Goal: Task Accomplishment & Management: Manage account settings

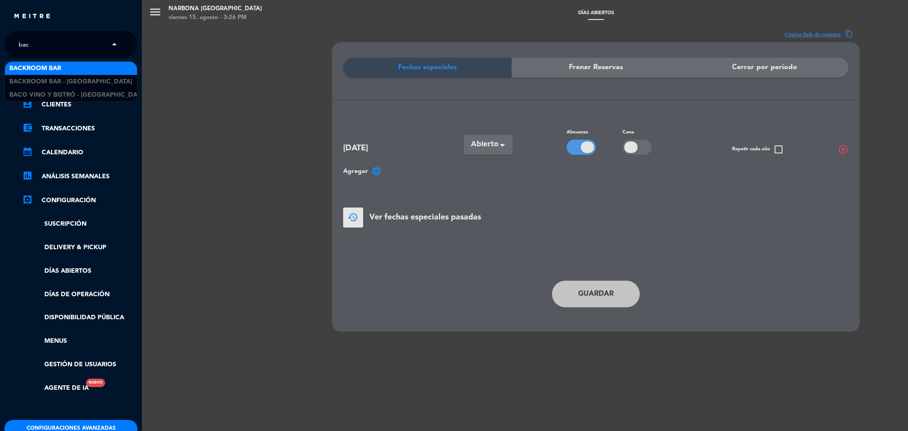
type input "back"
click at [53, 67] on span "Backroom Bar" at bounding box center [35, 68] width 52 height 10
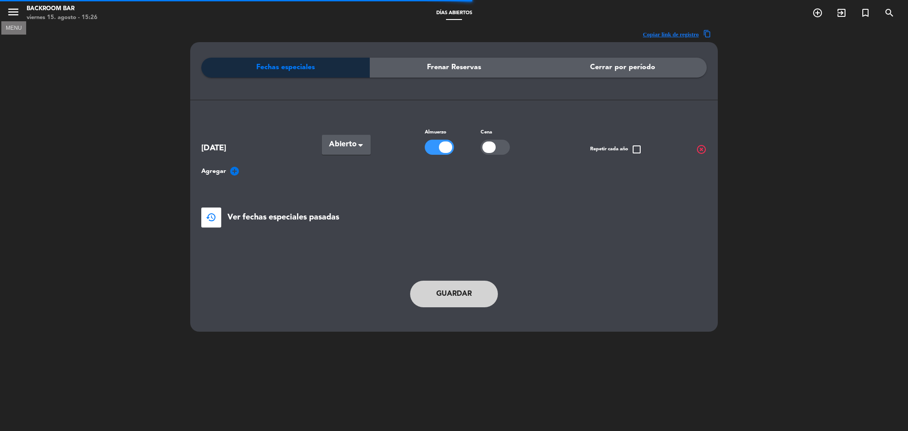
click at [16, 11] on icon "menu" at bounding box center [13, 11] width 13 height 13
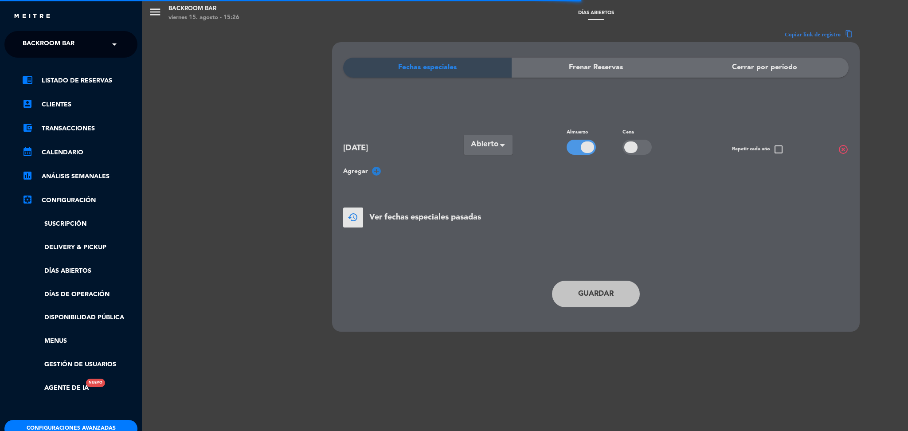
click at [78, 420] on button "Configuraciones avanzadas" at bounding box center [70, 429] width 133 height 18
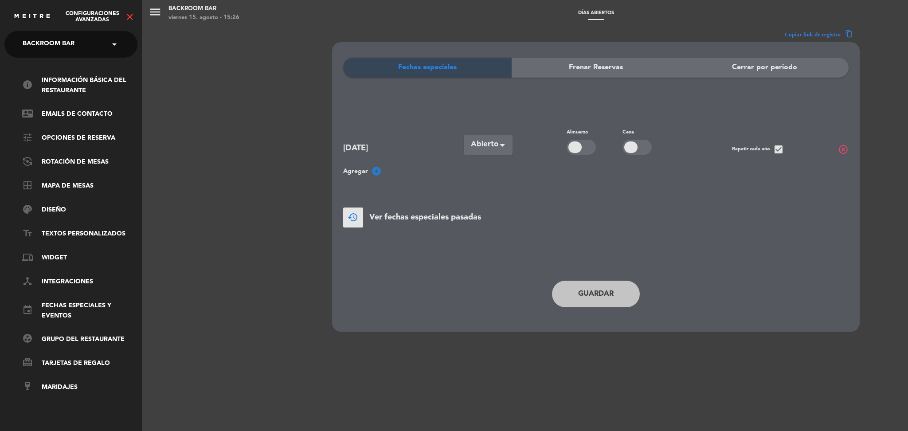
click at [67, 147] on ul "info Información básica del restaurante contact_mail Emails de Contacto tune Op…" at bounding box center [70, 233] width 133 height 317
click at [76, 141] on link "tune Opciones de reserva" at bounding box center [79, 138] width 115 height 11
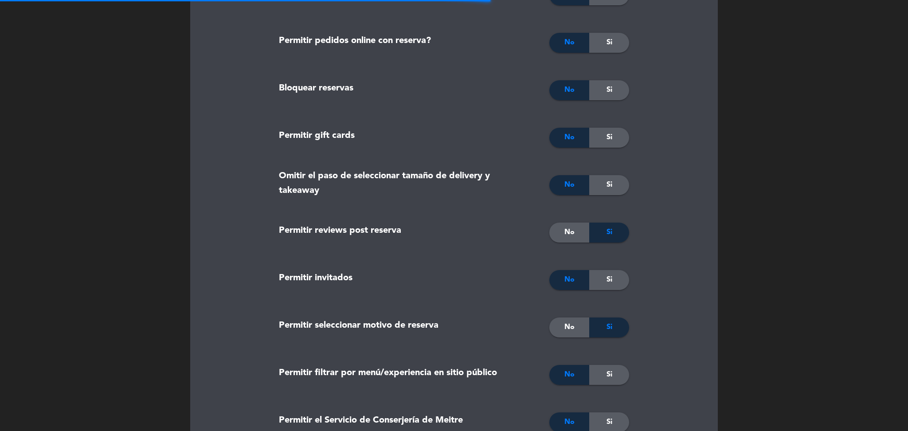
scroll to position [1358, 0]
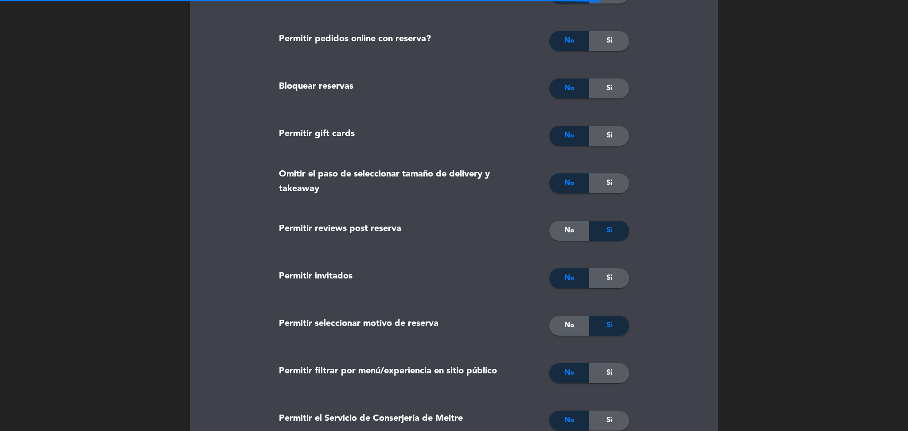
click at [538, 277] on div "No Si" at bounding box center [573, 278] width 126 height 44
type textarea "<p><strong>Importante<br /><br /></strong>Te recordamos que el tiempo de perman…"
type textarea "<p><strong>Important<br /><br /></strong>We remind you that the time spent writ…"
type textarea "<p><strong>Importante<br /><br /></strong>Lembramos que o tempo gasto escrevend…"
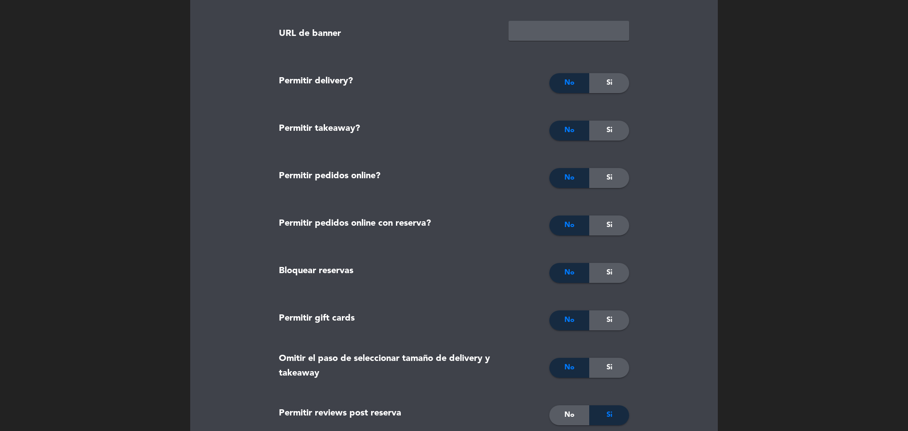
scroll to position [1174, 0]
click at [619, 319] on div "Si" at bounding box center [609, 320] width 40 height 20
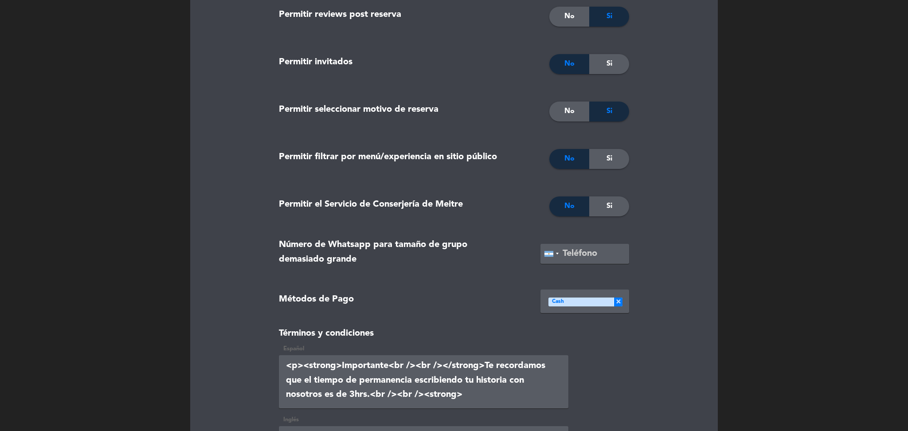
scroll to position [1853, 0]
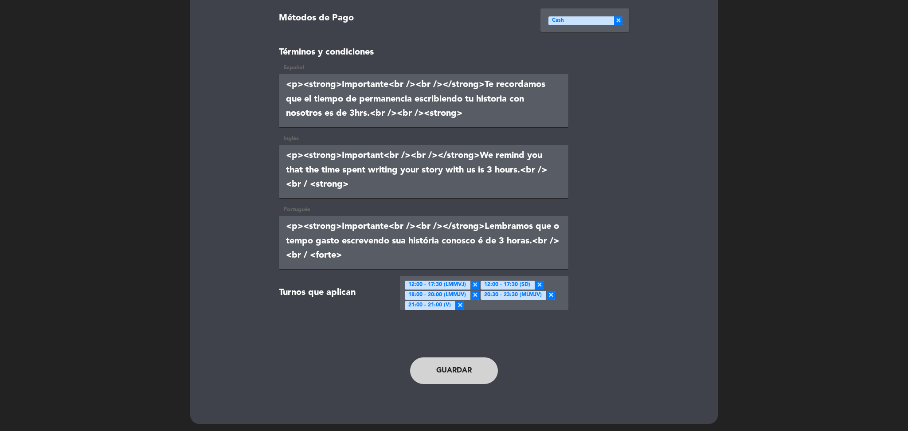
click at [447, 368] on button "Guardar" at bounding box center [454, 370] width 88 height 27
